Goal: Find contact information: Find contact information

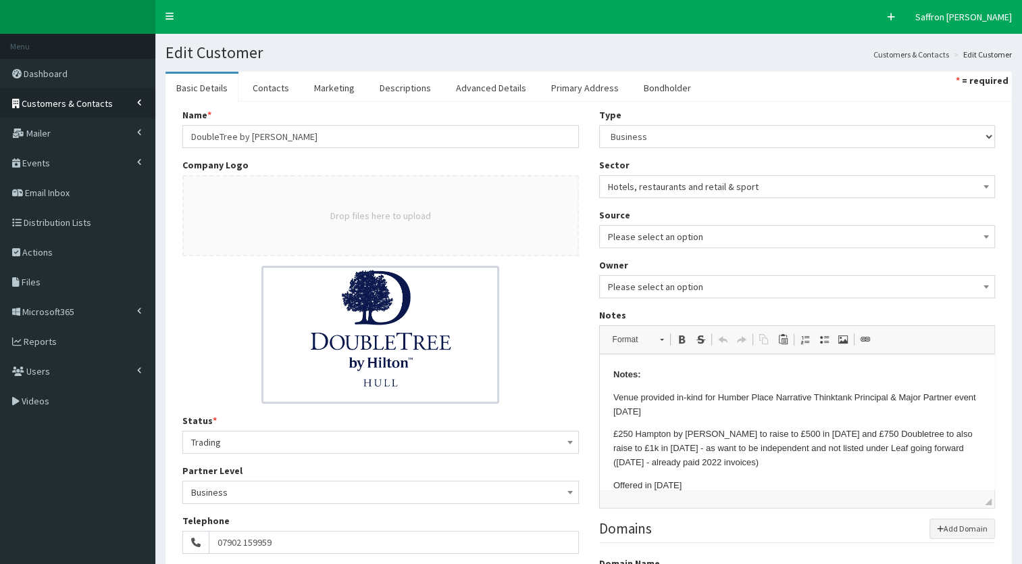
click at [118, 91] on link "Customers & Contacts" at bounding box center [77, 104] width 155 height 30
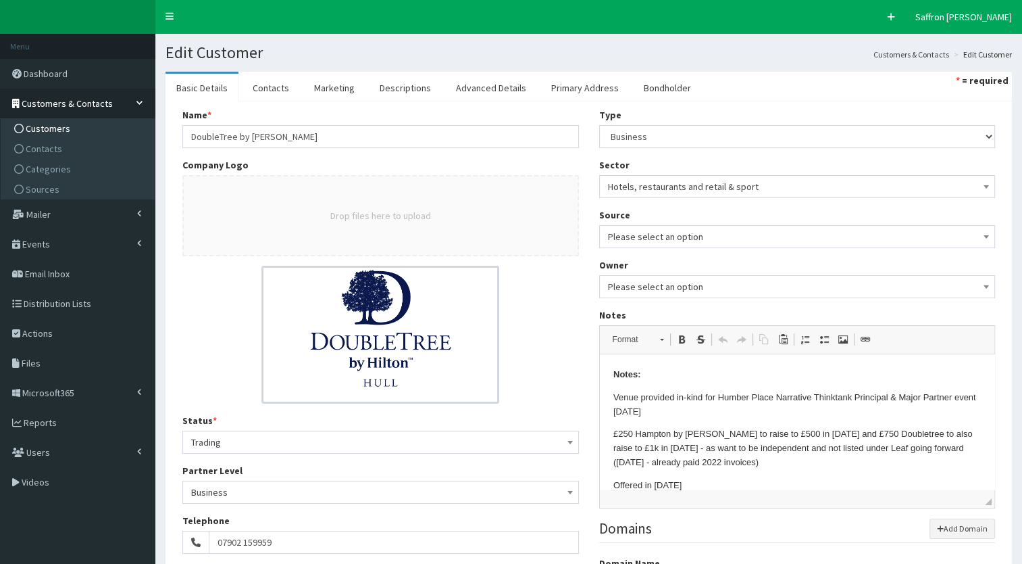
click at [59, 125] on span "Customers" at bounding box center [48, 128] width 45 height 12
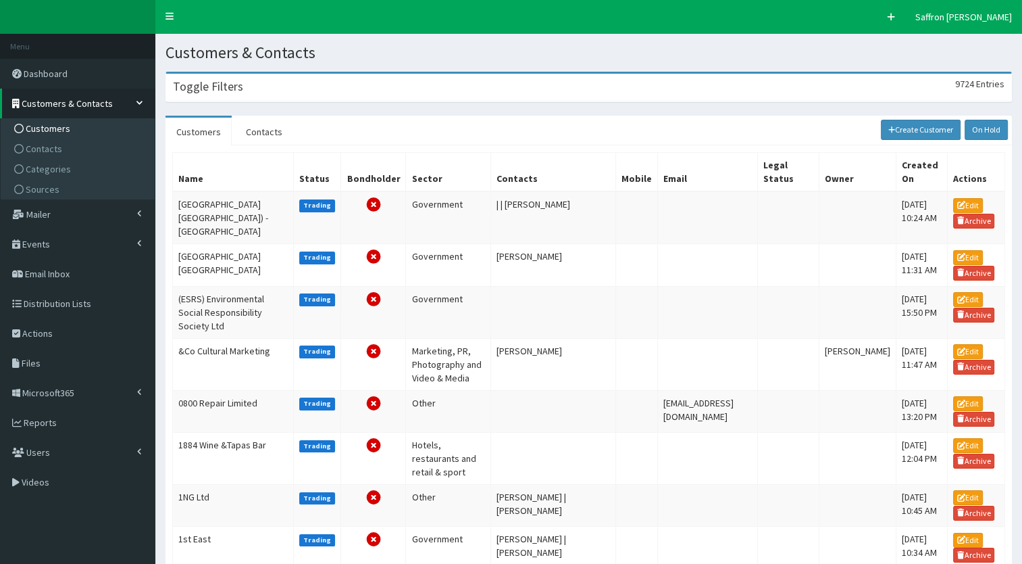
click at [249, 81] on div "Toggle Filters 9724 Entries" at bounding box center [588, 88] width 845 height 28
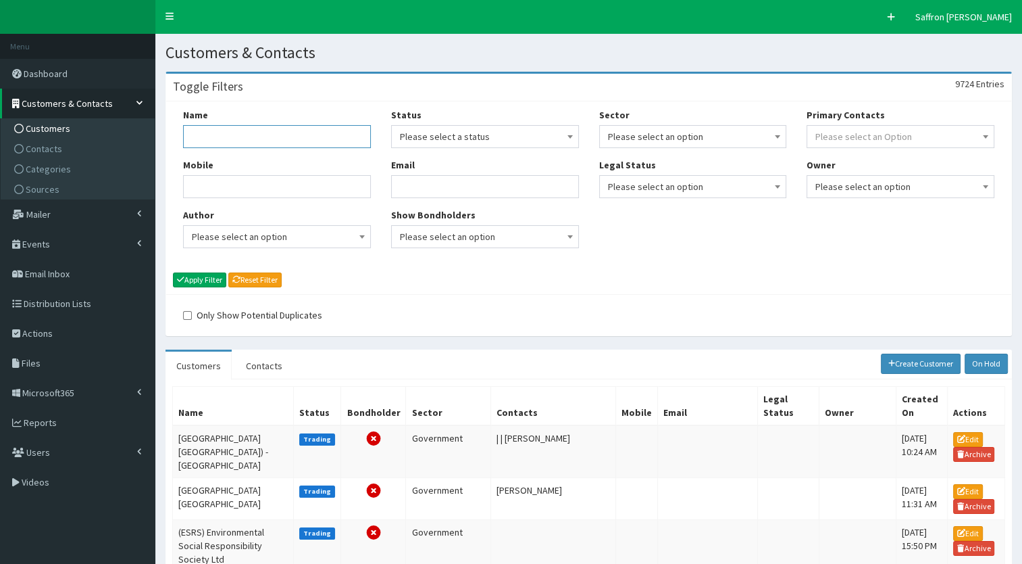
click at [230, 134] on input "Name" at bounding box center [277, 136] width 188 height 23
type input "inflowen"
click at [173, 272] on button "Apply Filter" at bounding box center [199, 279] width 53 height 15
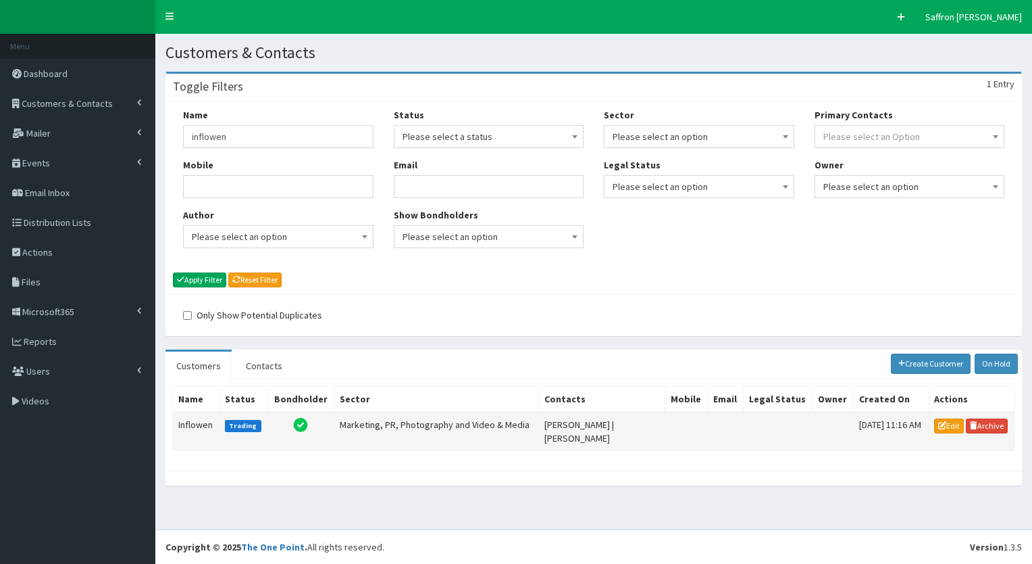
click at [209, 419] on td "Inflowen" at bounding box center [196, 431] width 47 height 39
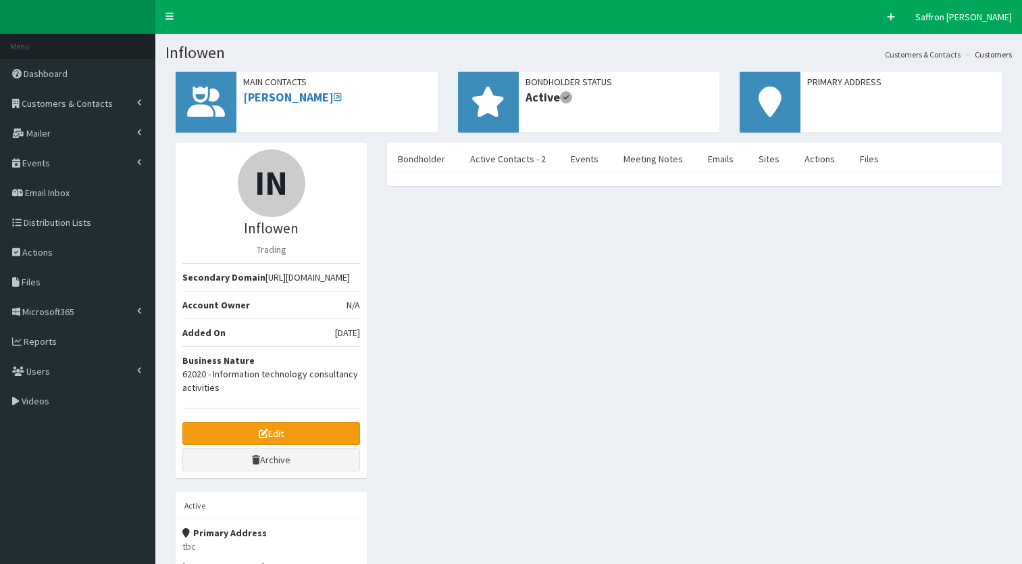
select select "50"
click at [492, 163] on link "Active Contacts - 2" at bounding box center [507, 159] width 97 height 28
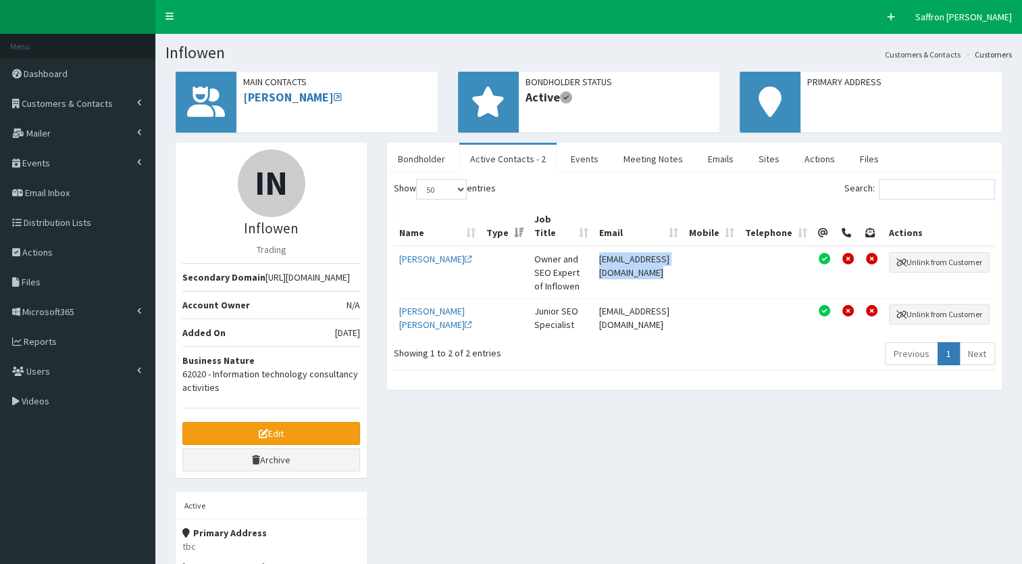
drag, startPoint x: 675, startPoint y: 257, endPoint x: 546, endPoint y: 258, distance: 129.1
click at [594, 258] on td "[EMAIL_ADDRESS][DOMAIN_NAME]" at bounding box center [639, 272] width 90 height 52
drag, startPoint x: 546, startPoint y: 258, endPoint x: 578, endPoint y: 254, distance: 32.7
copy td "[EMAIL_ADDRESS][DOMAIN_NAME]"
click at [602, 524] on div "IN Inflowen Trading Secondary Domain [URL][DOMAIN_NAME] Account Owner N/A Added…" at bounding box center [589, 467] width 847 height 649
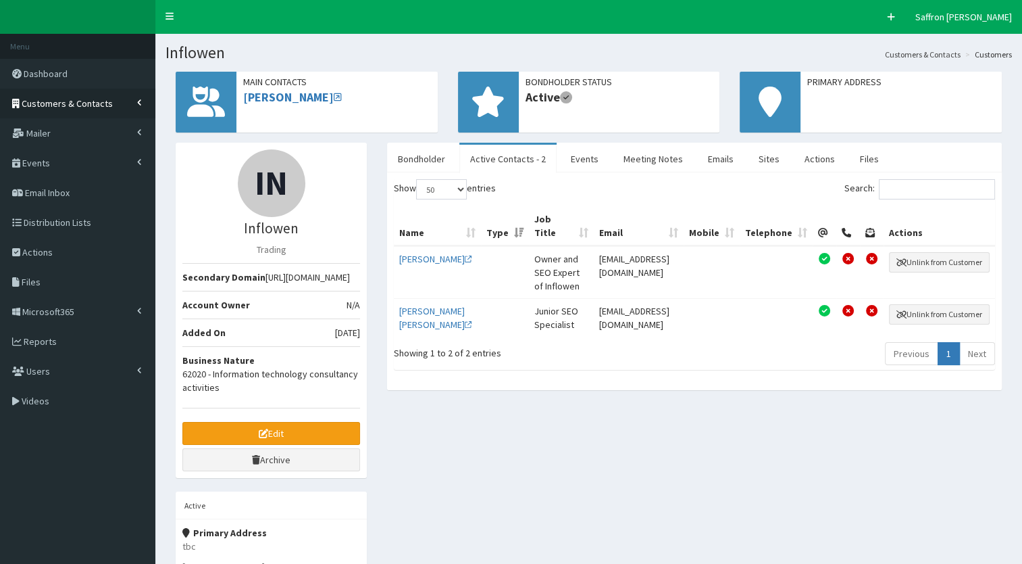
click at [107, 93] on link "Customers & Contacts" at bounding box center [77, 104] width 155 height 30
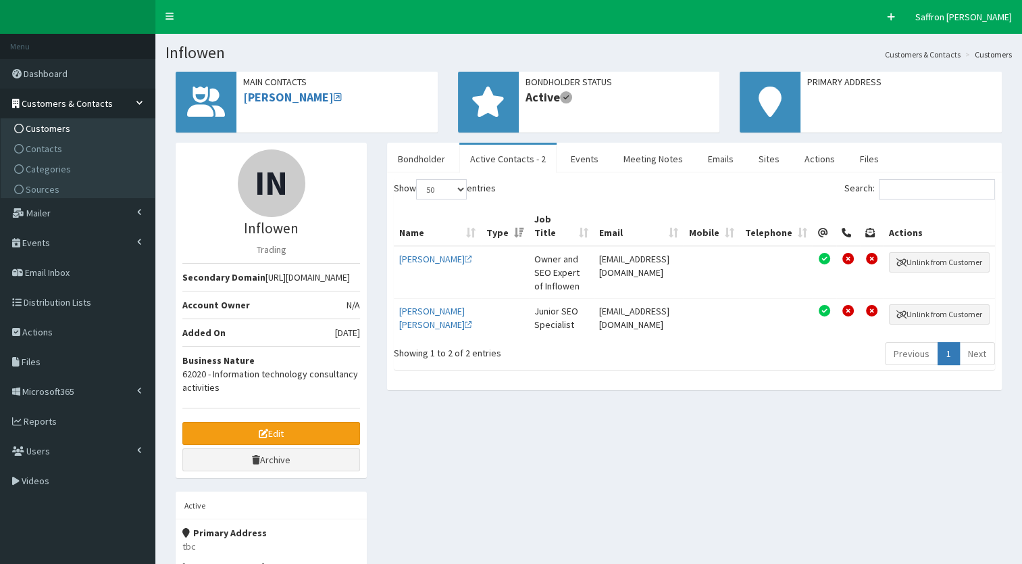
click at [57, 128] on span "Customers" at bounding box center [48, 128] width 45 height 12
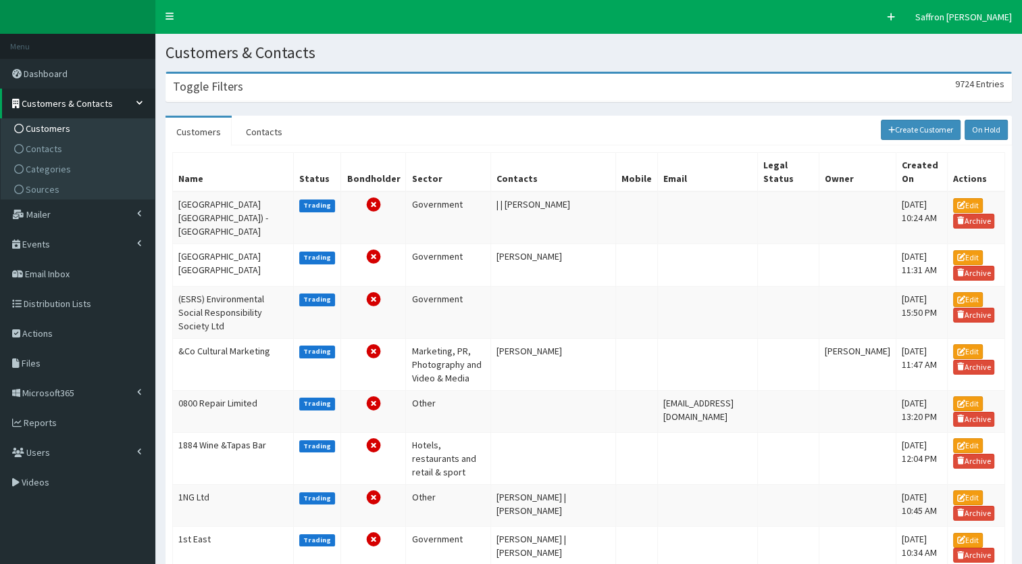
click at [222, 89] on h3 "Toggle Filters" at bounding box center [208, 86] width 70 height 12
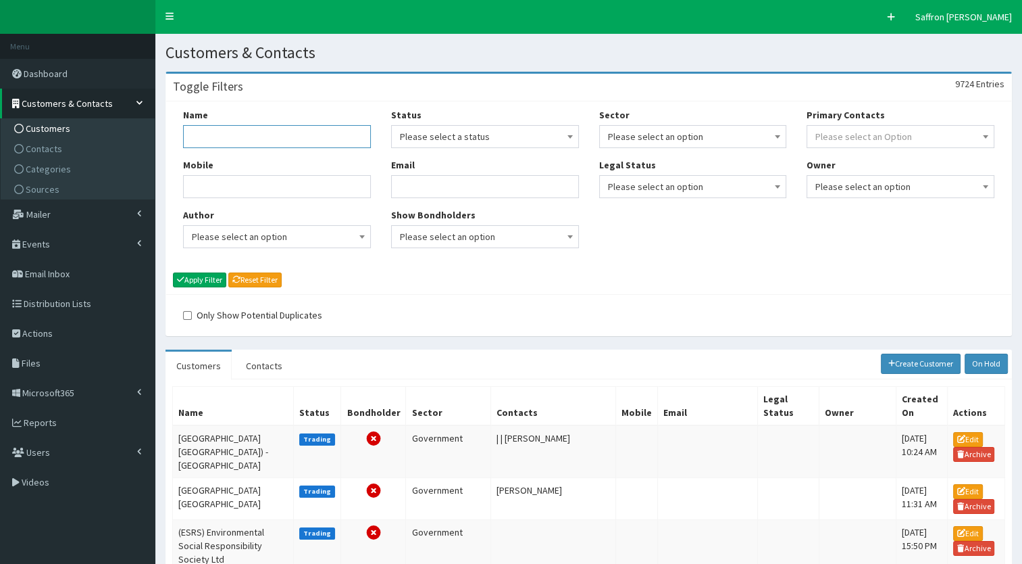
click at [217, 140] on input "Name" at bounding box center [277, 136] width 188 height 23
type input "allam"
click at [173, 272] on button "Apply Filter" at bounding box center [199, 279] width 53 height 15
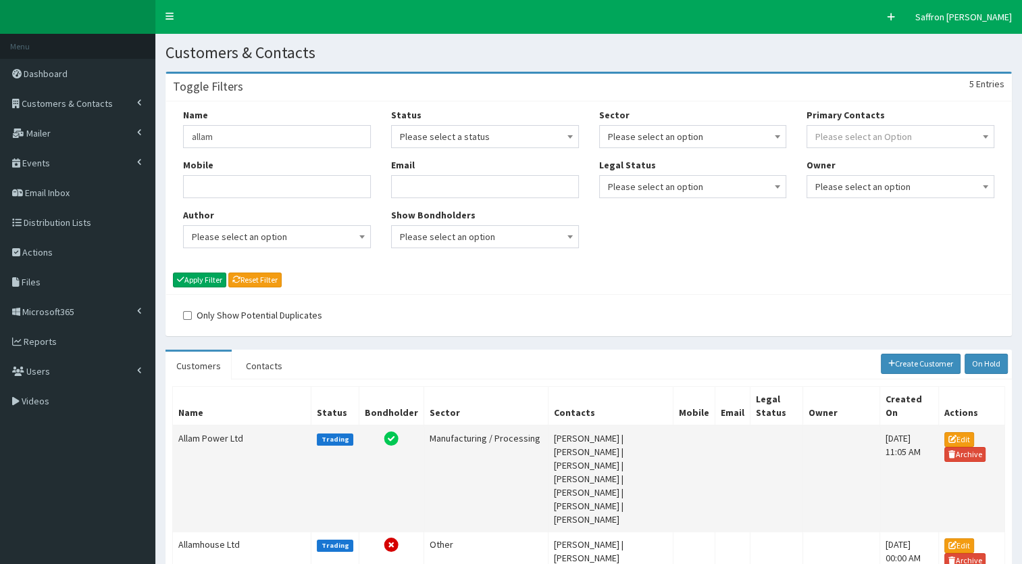
click at [239, 433] on td "Allam Power Ltd" at bounding box center [242, 478] width 139 height 107
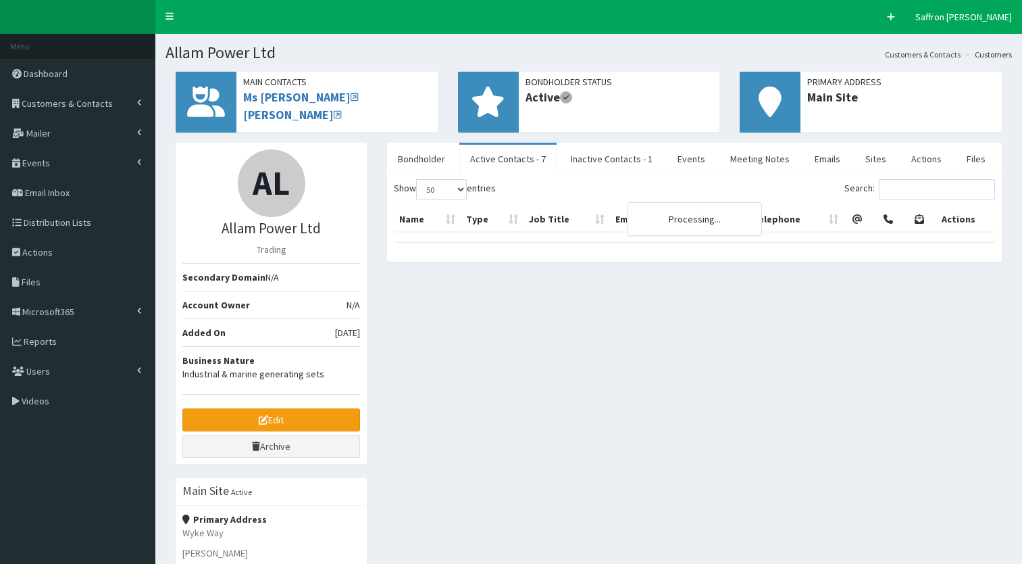
select select "50"
click at [275, 418] on link "Edit" at bounding box center [271, 419] width 178 height 23
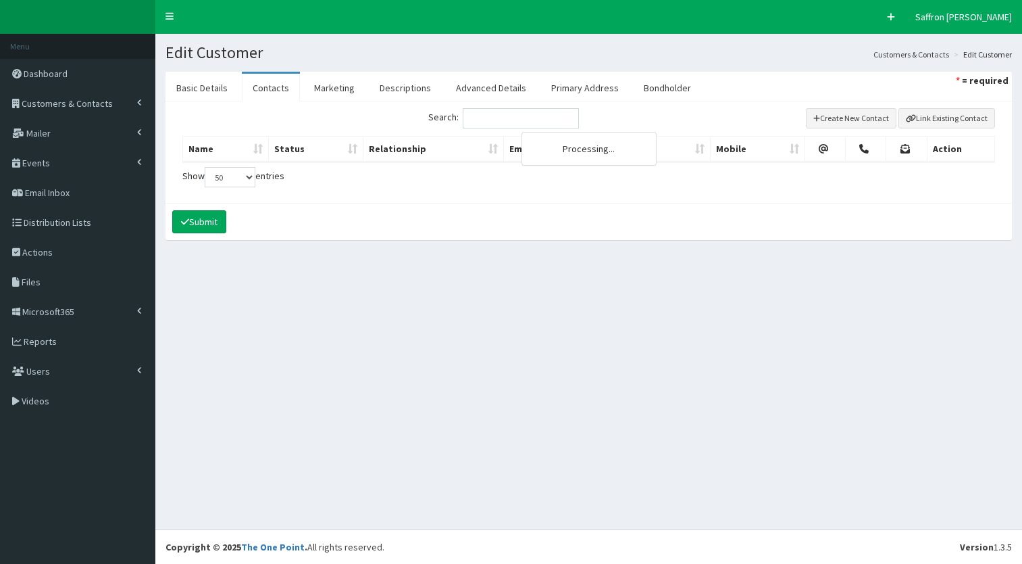
select select "50"
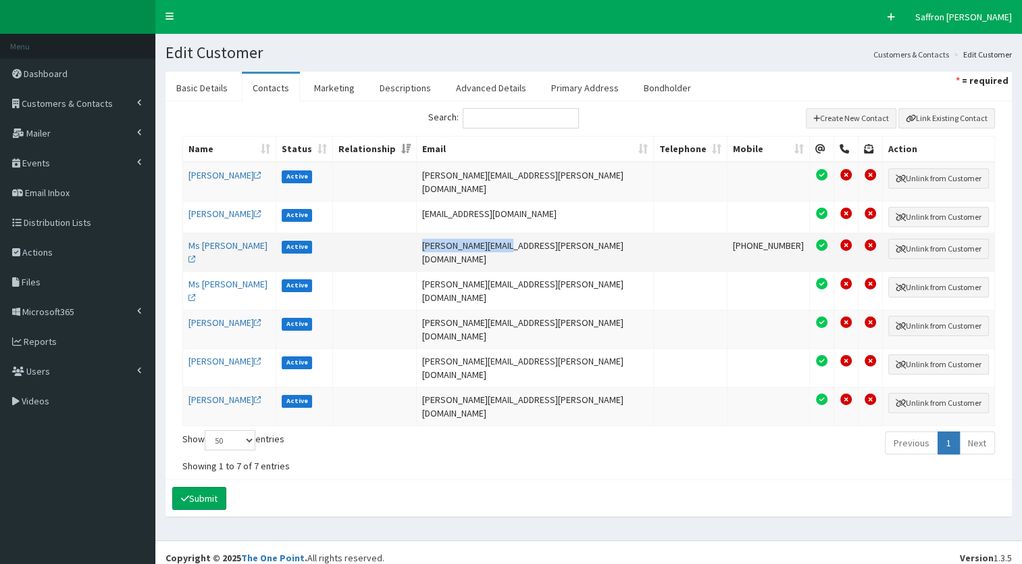
drag, startPoint x: 560, startPoint y: 239, endPoint x: 473, endPoint y: 236, distance: 87.2
click at [473, 236] on td "catherine@allam.com" at bounding box center [535, 251] width 237 height 39
drag, startPoint x: 473, startPoint y: 236, endPoint x: 487, endPoint y: 237, distance: 13.5
copy td "catherine@allam.com"
click at [223, 78] on link "Basic Details" at bounding box center [202, 88] width 73 height 28
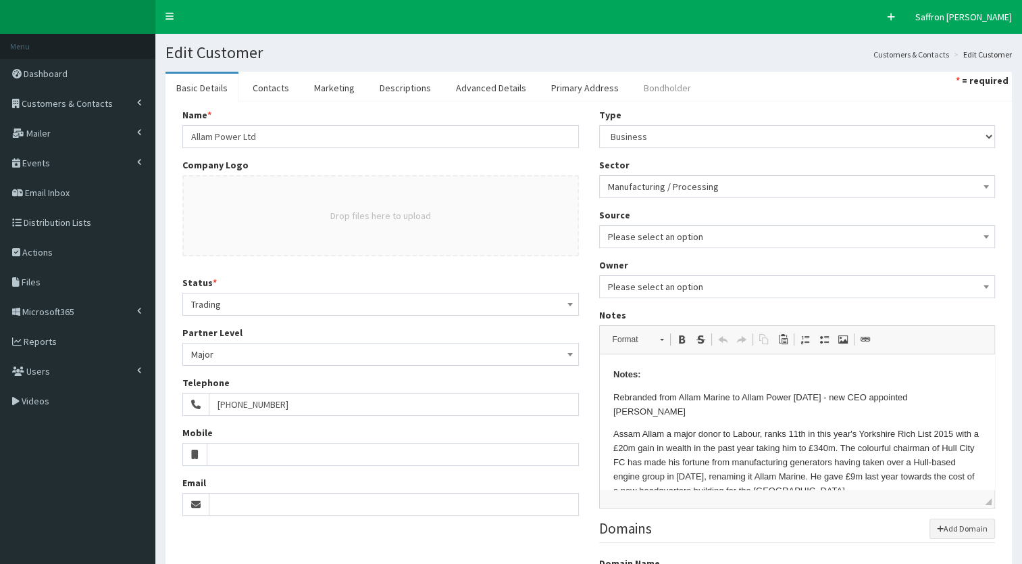
click at [655, 88] on link "Bondholder" at bounding box center [667, 88] width 69 height 28
